Goal: Task Accomplishment & Management: Complete application form

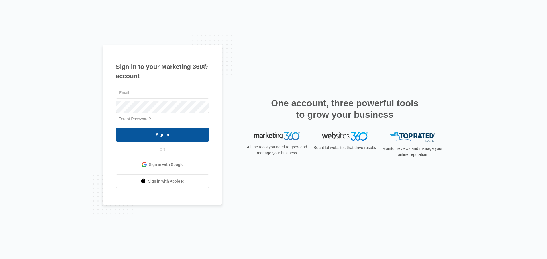
type input "[EMAIL_ADDRESS][DOMAIN_NAME]"
click at [164, 138] on input "Sign In" at bounding box center [162, 135] width 93 height 14
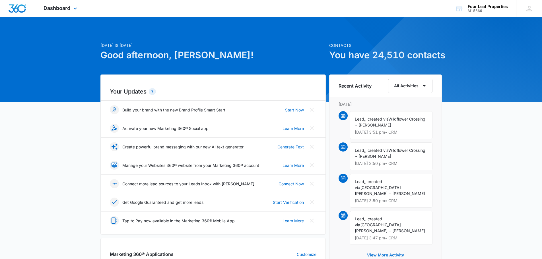
click at [62, 15] on div "Dashboard Apps Reputation Websites Forms CRM Email Social Shop Payments POS Con…" at bounding box center [61, 8] width 52 height 17
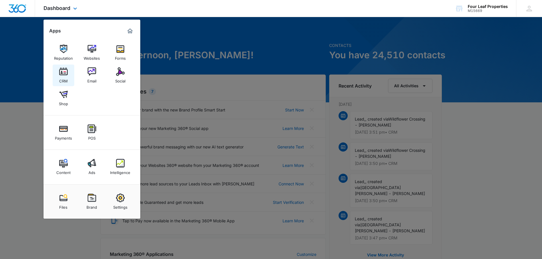
click at [64, 77] on div "CRM" at bounding box center [63, 79] width 9 height 7
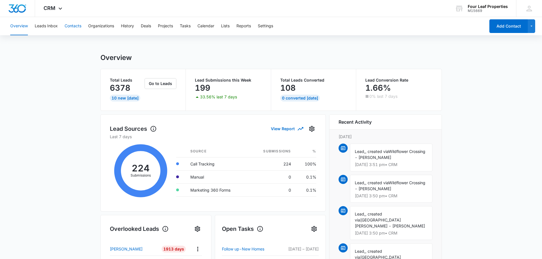
click at [72, 24] on button "Contacts" at bounding box center [73, 26] width 17 height 18
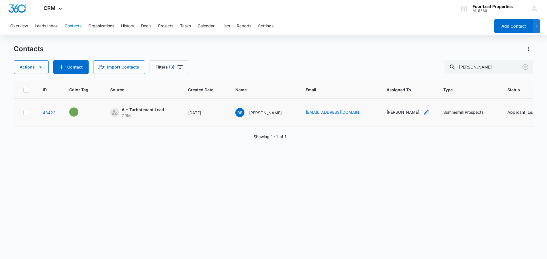
click at [386, 112] on div "[PERSON_NAME]" at bounding box center [402, 112] width 33 height 6
click at [388, 77] on icon "Remove Kelly Mursch" at bounding box center [390, 76] width 4 height 4
click at [389, 77] on div at bounding box center [392, 76] width 9 height 9
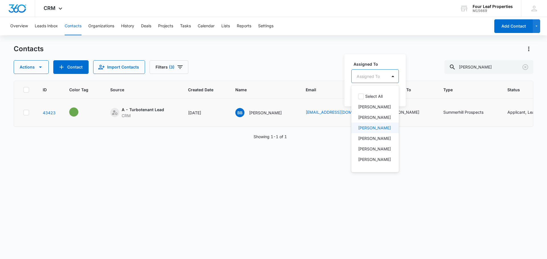
click at [377, 131] on p "[PERSON_NAME]" at bounding box center [374, 128] width 33 height 6
click at [399, 63] on label "Assigned To" at bounding box center [385, 64] width 65 height 6
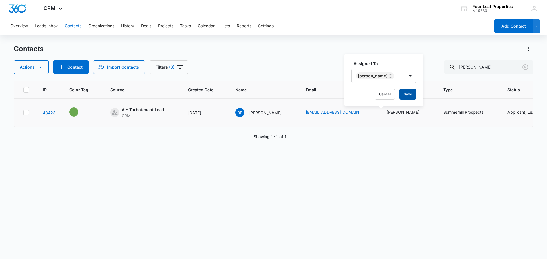
click at [408, 91] on button "Save" at bounding box center [407, 94] width 17 height 11
drag, startPoint x: 490, startPoint y: 67, endPoint x: 370, endPoint y: 78, distance: 121.2
click at [370, 78] on div "Contacts Actions Contact Import Contacts Filters (3) [PERSON_NAME] ID Color Tag…" at bounding box center [273, 151] width 519 height 214
paste input "[PERSON_NAME]"
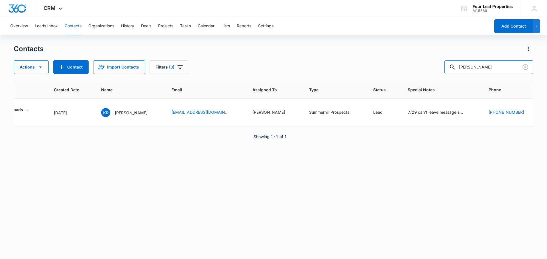
scroll to position [0, 149]
type input "K"
paste input "[PERSON_NAME]"
type input "[PERSON_NAME]"
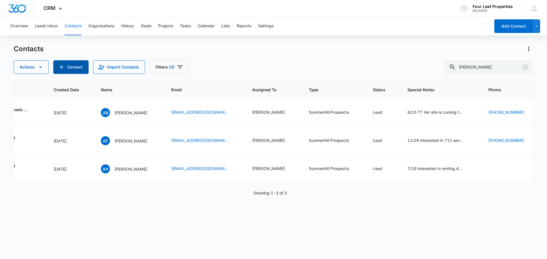
click at [72, 69] on button "Contact" at bounding box center [70, 67] width 35 height 14
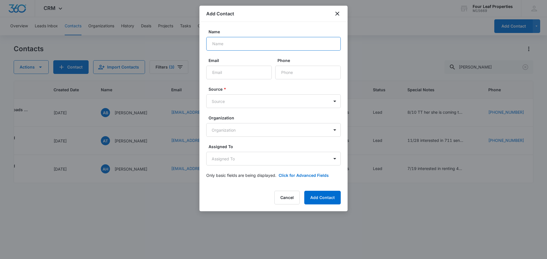
click at [224, 45] on input "Name" at bounding box center [273, 44] width 134 height 14
paste input "[PERSON_NAME]"
type input "[PERSON_NAME]"
click at [235, 73] on input "Email" at bounding box center [238, 73] width 65 height 14
paste input "[EMAIL_ADDRESS][DOMAIN_NAME]"
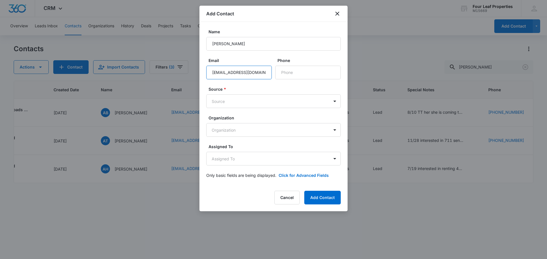
scroll to position [0, 3]
type input "[EMAIL_ADDRESS][DOMAIN_NAME]"
click at [284, 67] on input "Phone" at bounding box center [307, 73] width 65 height 14
paste input "[PHONE_NUMBER]"
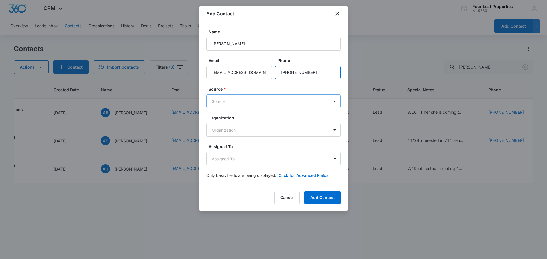
type input "[PHONE_NUMBER]"
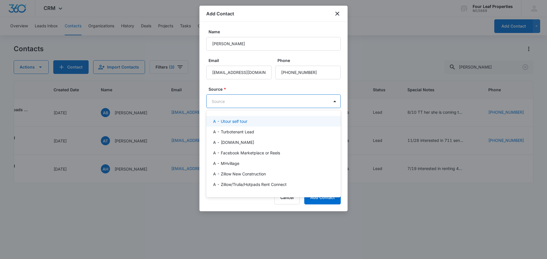
click at [274, 103] on body "CRM Apps Reputation Websites Forms CRM Email Social Shop Payments POS Content A…" at bounding box center [273, 129] width 547 height 259
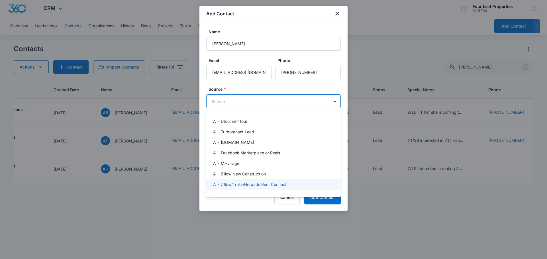
click at [272, 182] on p "A - Zillow/Trulia/Hotpads Rent Connect" at bounding box center [249, 185] width 73 height 6
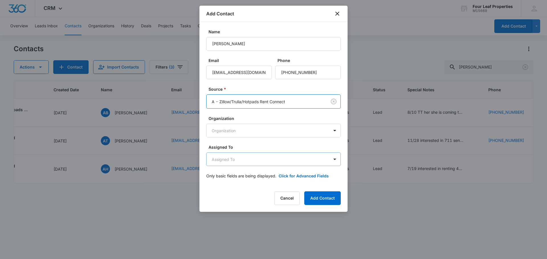
click at [266, 159] on body "CRM Apps Reputation Websites Forms CRM Email Social Shop Payments POS Content A…" at bounding box center [273, 129] width 547 height 259
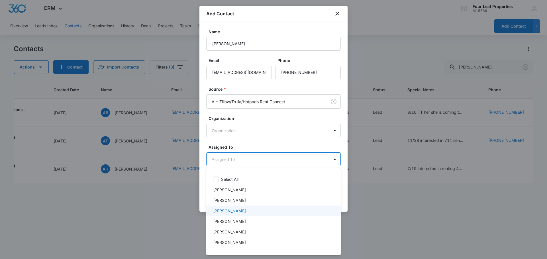
click at [252, 211] on div "[PERSON_NAME]" at bounding box center [273, 211] width 120 height 6
click at [264, 143] on div at bounding box center [273, 129] width 547 height 259
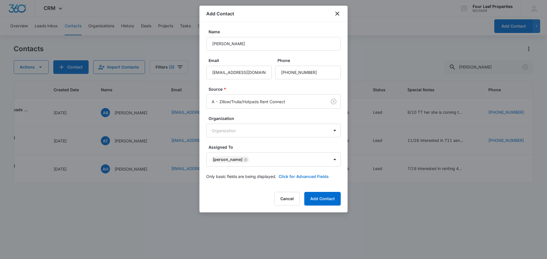
click at [289, 177] on button "Click for Advanced Fields" at bounding box center [303, 177] width 50 height 6
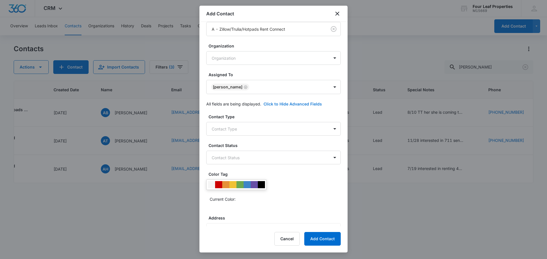
scroll to position [85, 0]
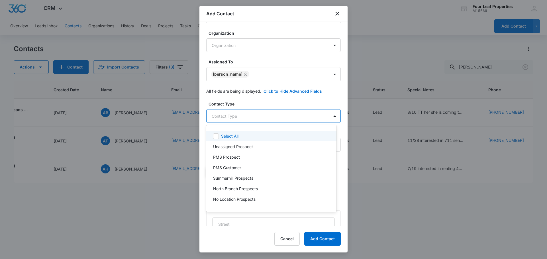
click at [249, 115] on body "CRM Apps Reputation Websites Forms CRM Email Social Shop Payments POS Content A…" at bounding box center [273, 129] width 547 height 259
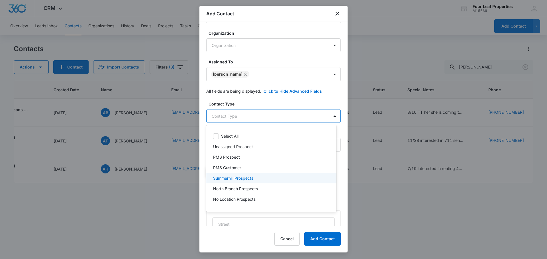
click at [246, 181] on p "Summerhill Prospects" at bounding box center [233, 178] width 40 height 6
click at [257, 104] on div at bounding box center [273, 129] width 547 height 259
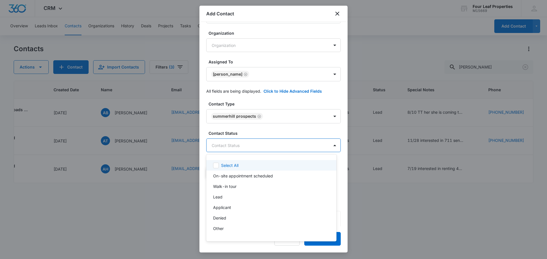
click at [253, 147] on body "CRM Apps Reputation Websites Forms CRM Email Social Shop Payments POS Content A…" at bounding box center [273, 129] width 547 height 259
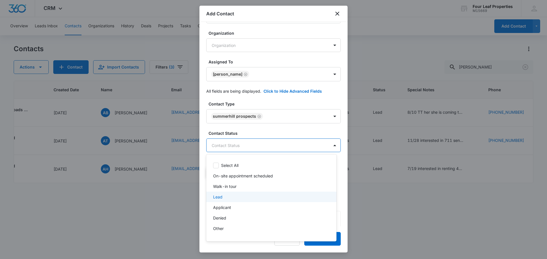
click at [245, 196] on div "Lead" at bounding box center [270, 197] width 115 height 6
click at [257, 140] on div at bounding box center [273, 129] width 547 height 259
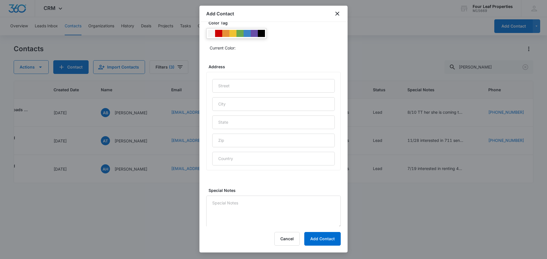
scroll to position [227, 0]
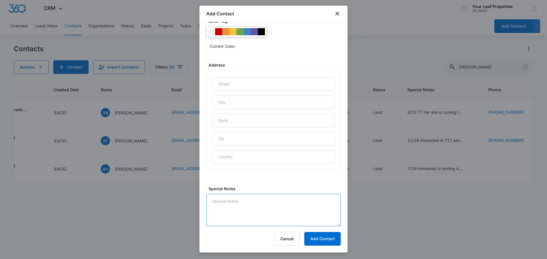
click at [239, 216] on textarea "Special Notes" at bounding box center [273, 210] width 134 height 32
type textarea "10/8 Lm and replied on zillow"
click at [311, 237] on button "Add Contact" at bounding box center [322, 239] width 36 height 14
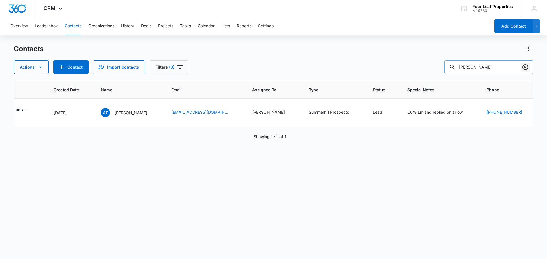
click at [525, 66] on icon "Clear" at bounding box center [525, 67] width 7 height 7
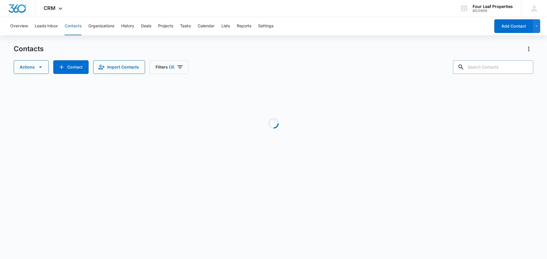
paste input "[PERSON_NAME]"
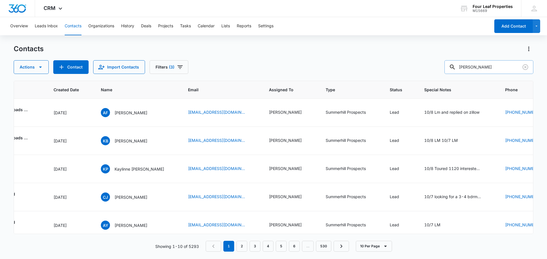
type input "[PERSON_NAME]"
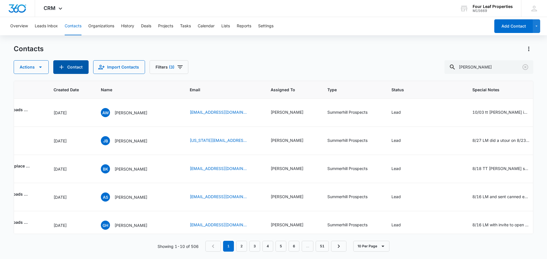
click at [77, 67] on button "Contact" at bounding box center [70, 67] width 35 height 14
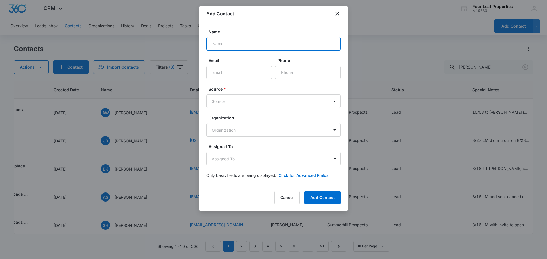
click at [245, 49] on input "Name" at bounding box center [273, 44] width 134 height 14
paste input "[PERSON_NAME]"
type input "[PERSON_NAME]"
click at [231, 77] on input "Email" at bounding box center [238, 73] width 65 height 14
click at [289, 203] on button "Cancel" at bounding box center [286, 198] width 25 height 14
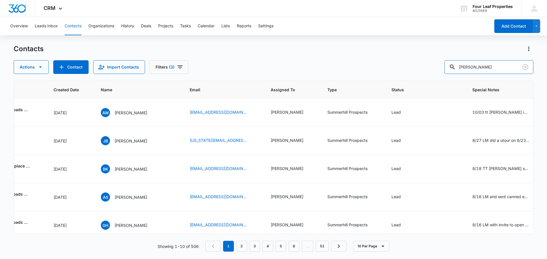
drag, startPoint x: 363, startPoint y: 71, endPoint x: 282, endPoint y: 72, distance: 81.2
click at [282, 72] on div "Actions Contact Import Contacts Filters (3) [PERSON_NAME]" at bounding box center [273, 67] width 519 height 14
paste input "[PERSON_NAME]"
type input "[PERSON_NAME]"
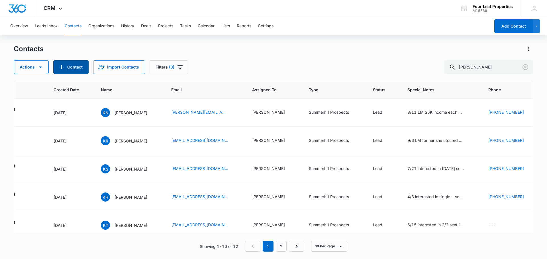
click at [65, 69] on button "Contact" at bounding box center [70, 67] width 35 height 14
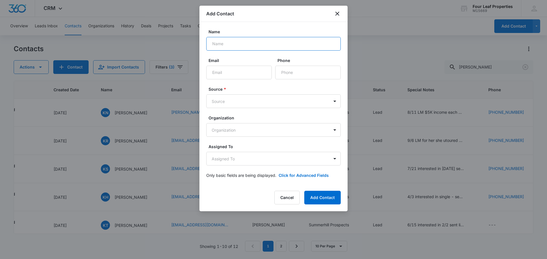
click at [259, 42] on input "Name" at bounding box center [273, 44] width 134 height 14
paste input "[PERSON_NAME]"
type input "[PERSON_NAME]"
paste input "[EMAIL_ADDRESS][DOMAIN_NAME]"
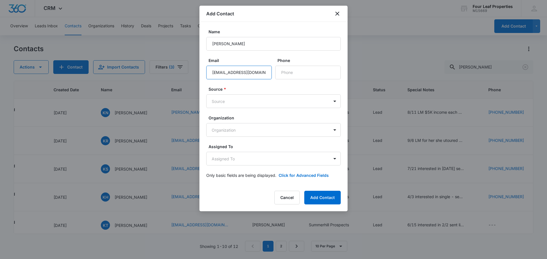
type input "[EMAIL_ADDRESS][DOMAIN_NAME]"
click at [291, 71] on input "Phone" at bounding box center [307, 73] width 65 height 14
paste input "[PHONE_NUMBER]"
type input "[PHONE_NUMBER]"
click at [249, 103] on body "CRM Apps Reputation Websites Forms CRM Email Social Shop Payments POS Content A…" at bounding box center [273, 129] width 547 height 259
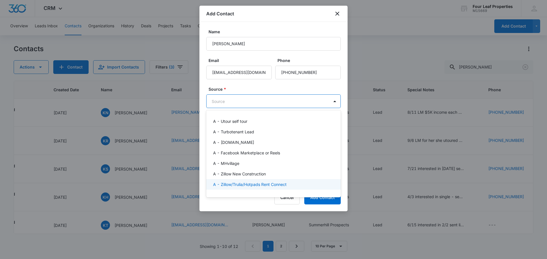
click at [243, 182] on p "A - Zillow/Trulia/Hotpads Rent Connect" at bounding box center [249, 185] width 73 height 6
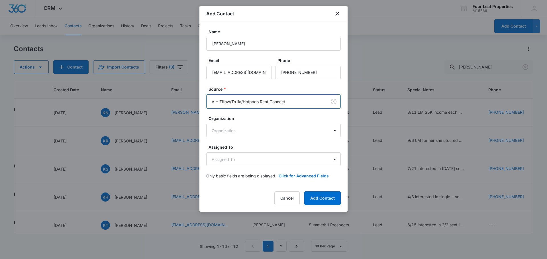
click at [258, 90] on label "Source *" at bounding box center [275, 89] width 134 height 6
click at [238, 138] on form "Name [PERSON_NAME] Email [EMAIL_ADDRESS][DOMAIN_NAME] Phone Source * A - Zillow…" at bounding box center [273, 107] width 134 height 157
click at [241, 134] on body "CRM Apps Reputation Websites Forms CRM Email Social Shop Payments POS Content A…" at bounding box center [273, 129] width 547 height 259
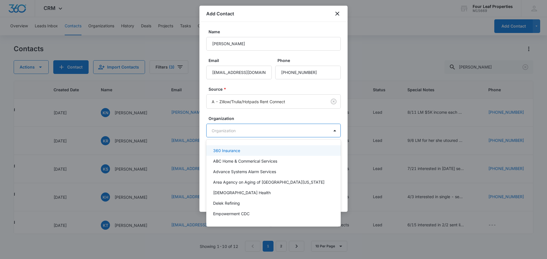
click at [261, 99] on div at bounding box center [273, 129] width 547 height 259
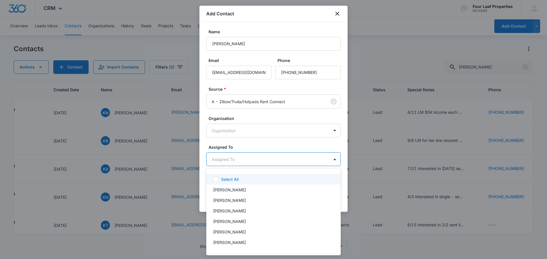
click at [251, 158] on body "CRM Apps Reputation Websites Forms CRM Email Social Shop Payments POS Content A…" at bounding box center [273, 129] width 547 height 259
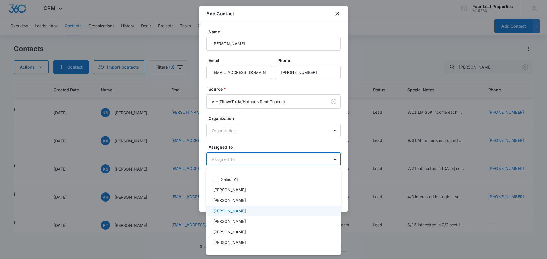
click at [246, 210] on p "[PERSON_NAME]" at bounding box center [229, 211] width 33 height 6
click at [270, 141] on div at bounding box center [273, 129] width 547 height 259
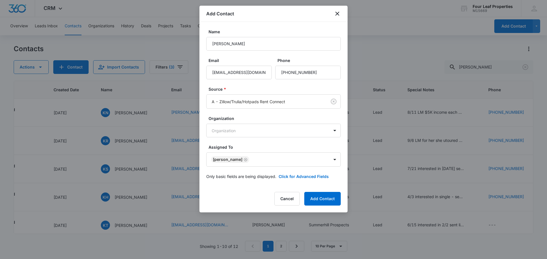
click at [288, 173] on form "Name [PERSON_NAME] Email [EMAIL_ADDRESS][DOMAIN_NAME] Phone Source * A - Zillow…" at bounding box center [273, 108] width 134 height 158
click at [288, 178] on button "Click for Advanced Fields" at bounding box center [303, 177] width 50 height 6
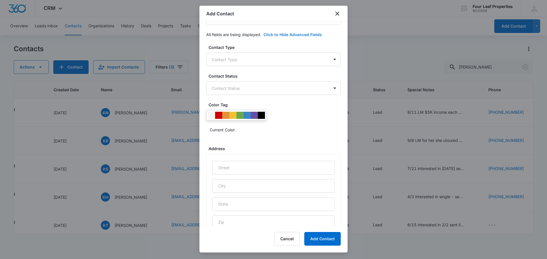
scroll to position [142, 0]
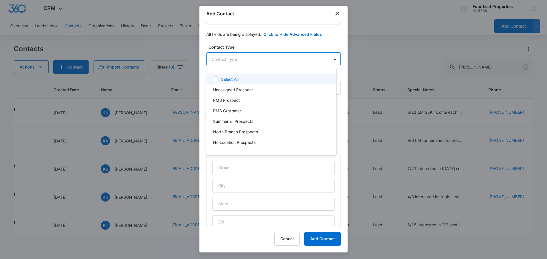
click at [262, 66] on body "CRM Apps Reputation Websites Forms CRM Email Social Shop Payments POS Content A…" at bounding box center [273, 129] width 547 height 259
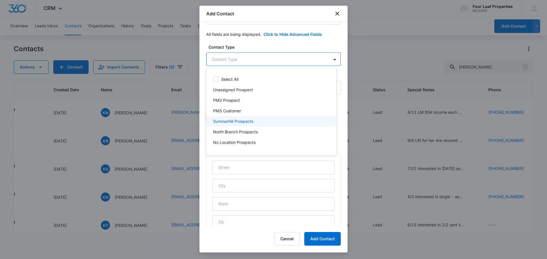
click at [256, 123] on div "Summerhill Prospects" at bounding box center [270, 121] width 115 height 6
click at [270, 55] on div at bounding box center [273, 129] width 547 height 259
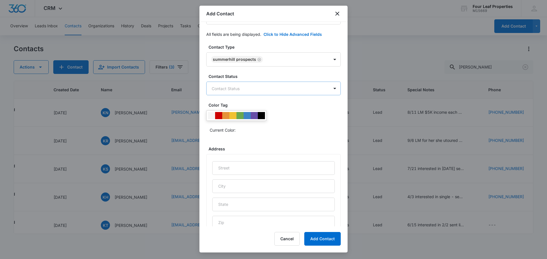
click at [267, 87] on body "CRM Apps Reputation Websites Forms CRM Email Social Shop Payments POS Content A…" at bounding box center [273, 129] width 547 height 259
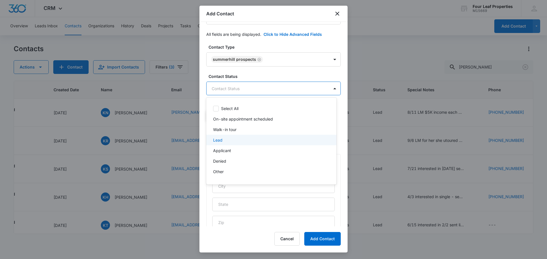
drag, startPoint x: 253, startPoint y: 143, endPoint x: 258, endPoint y: 119, distance: 24.5
click at [253, 142] on div "Lead" at bounding box center [270, 140] width 115 height 6
click at [272, 61] on div at bounding box center [273, 129] width 547 height 259
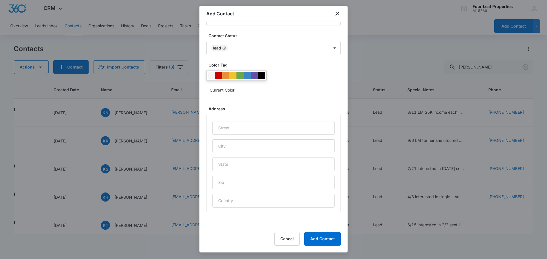
scroll to position [227, 0]
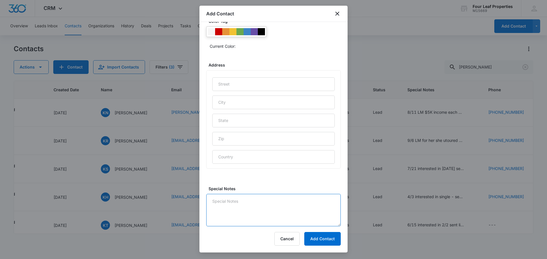
click at [247, 206] on textarea "Special Notes" at bounding box center [273, 210] width 134 height 32
type textarea "L"
type textarea "10/8 LM and replied on zillow"
click at [324, 235] on button "Add Contact" at bounding box center [322, 239] width 36 height 14
